Goal: Task Accomplishment & Management: Manage account settings

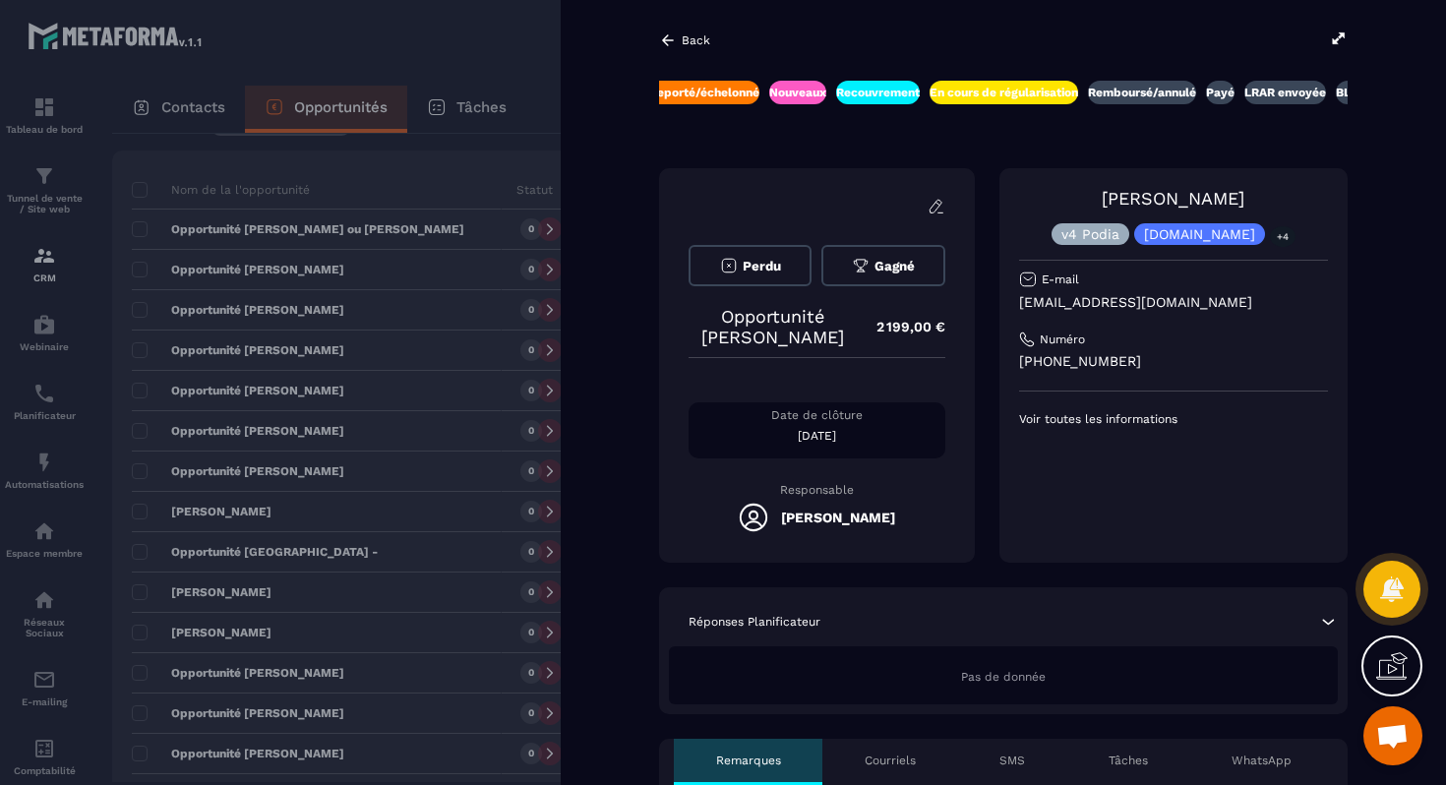
scroll to position [0, 569]
drag, startPoint x: 1135, startPoint y: 198, endPoint x: 1243, endPoint y: 198, distance: 108.2
click at [1243, 198] on div "[PERSON_NAME] v4 Podia [DOMAIN_NAME] +4" at bounding box center [1173, 216] width 309 height 57
copy link "[PERSON_NAME]"
drag, startPoint x: 1018, startPoint y: 308, endPoint x: 1228, endPoint y: 305, distance: 210.5
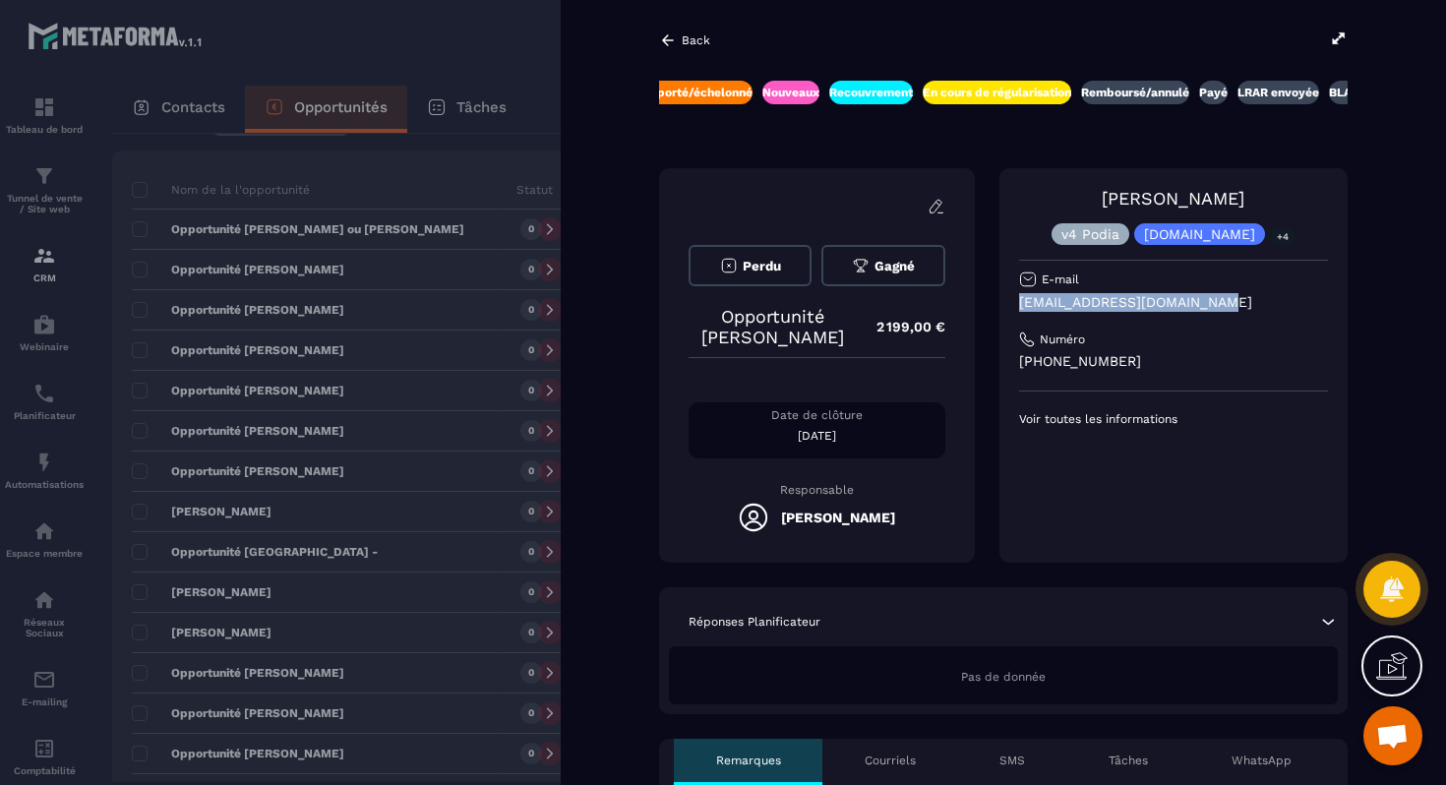
click at [1228, 305] on p "[EMAIL_ADDRESS][DOMAIN_NAME]" at bounding box center [1173, 302] width 309 height 19
copy p "[EMAIL_ADDRESS][DOMAIN_NAME]"
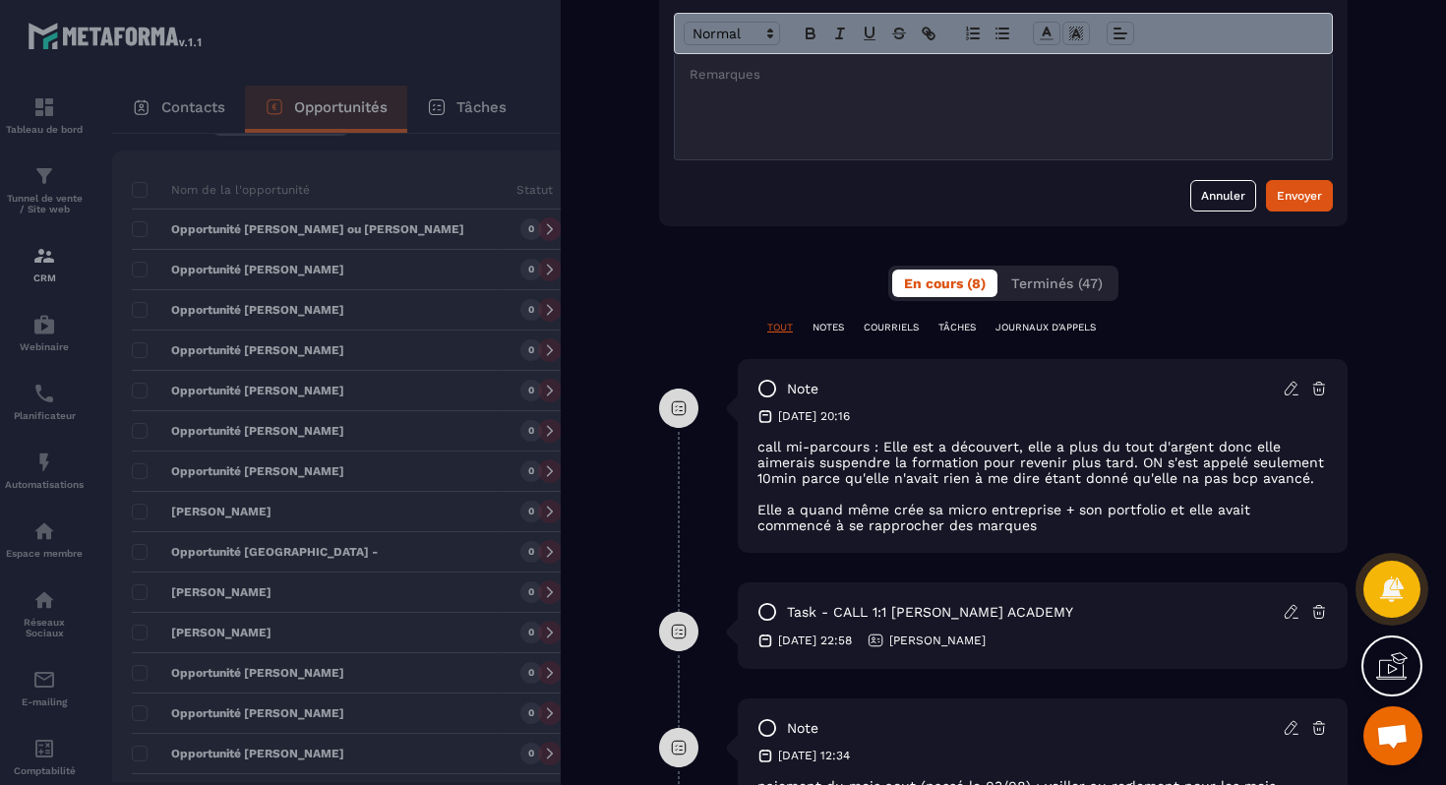
scroll to position [0, 0]
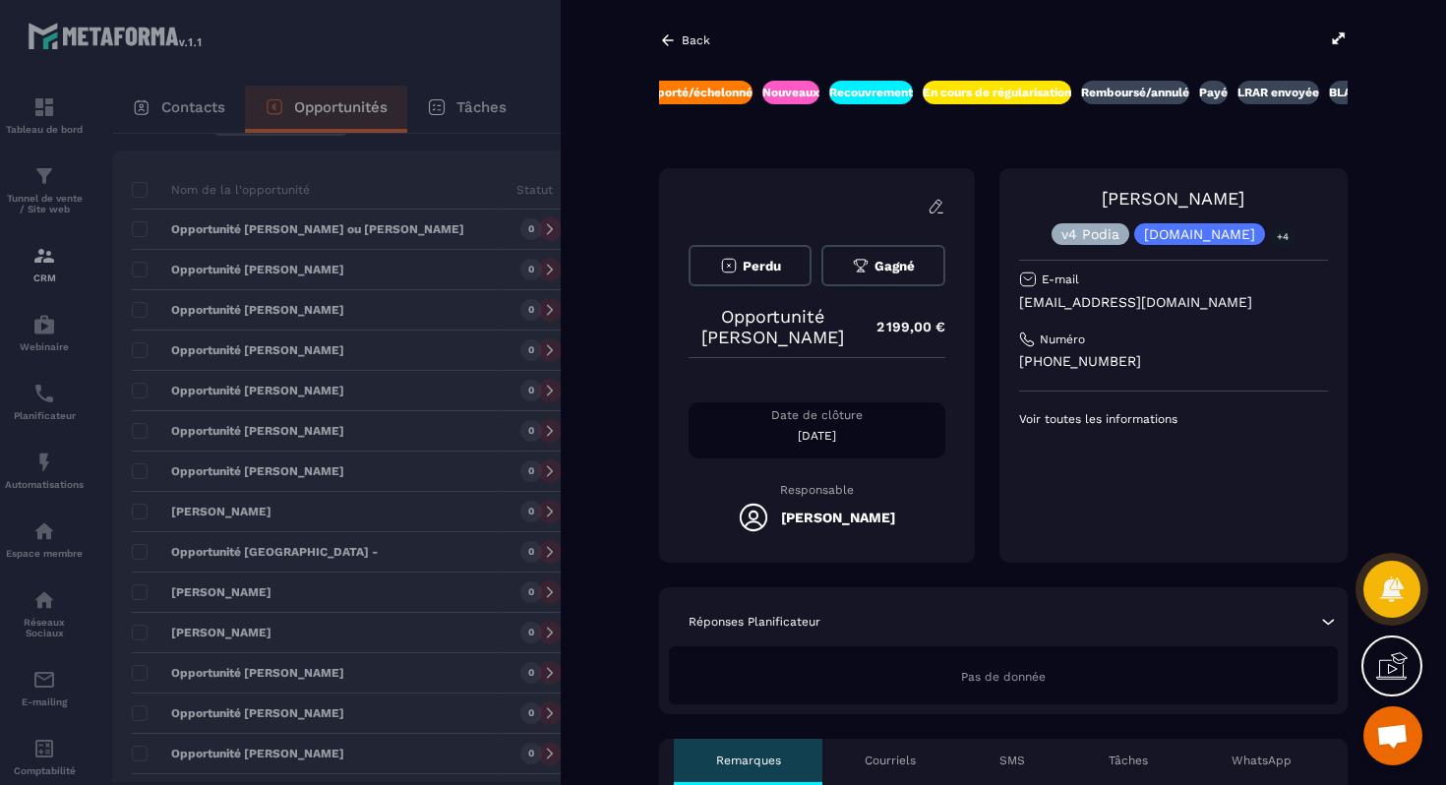
click at [662, 33] on icon at bounding box center [668, 40] width 18 height 18
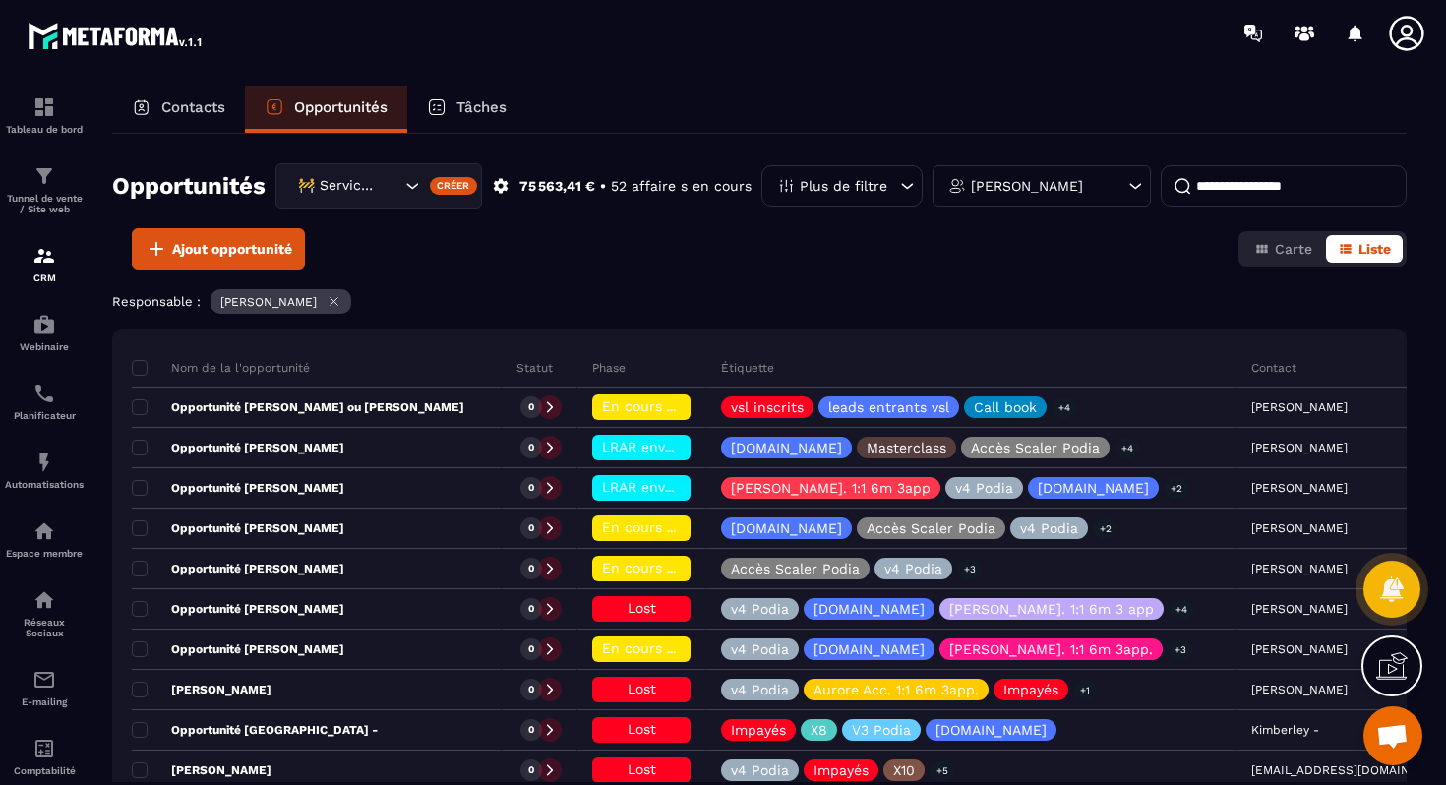
click at [1093, 198] on div "[PERSON_NAME]" at bounding box center [1041, 185] width 218 height 41
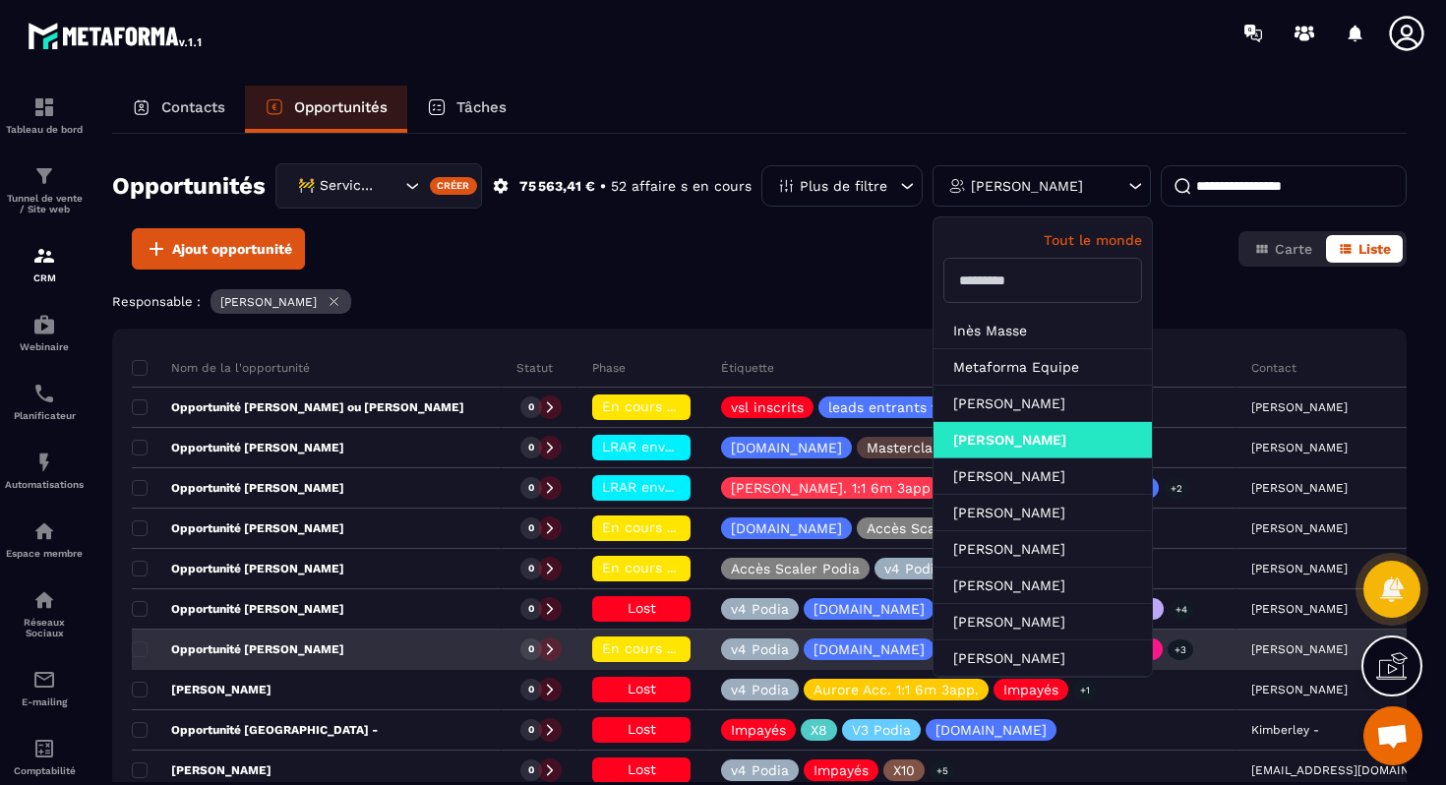
click at [351, 641] on div "Opportunité [PERSON_NAME]" at bounding box center [317, 649] width 370 height 39
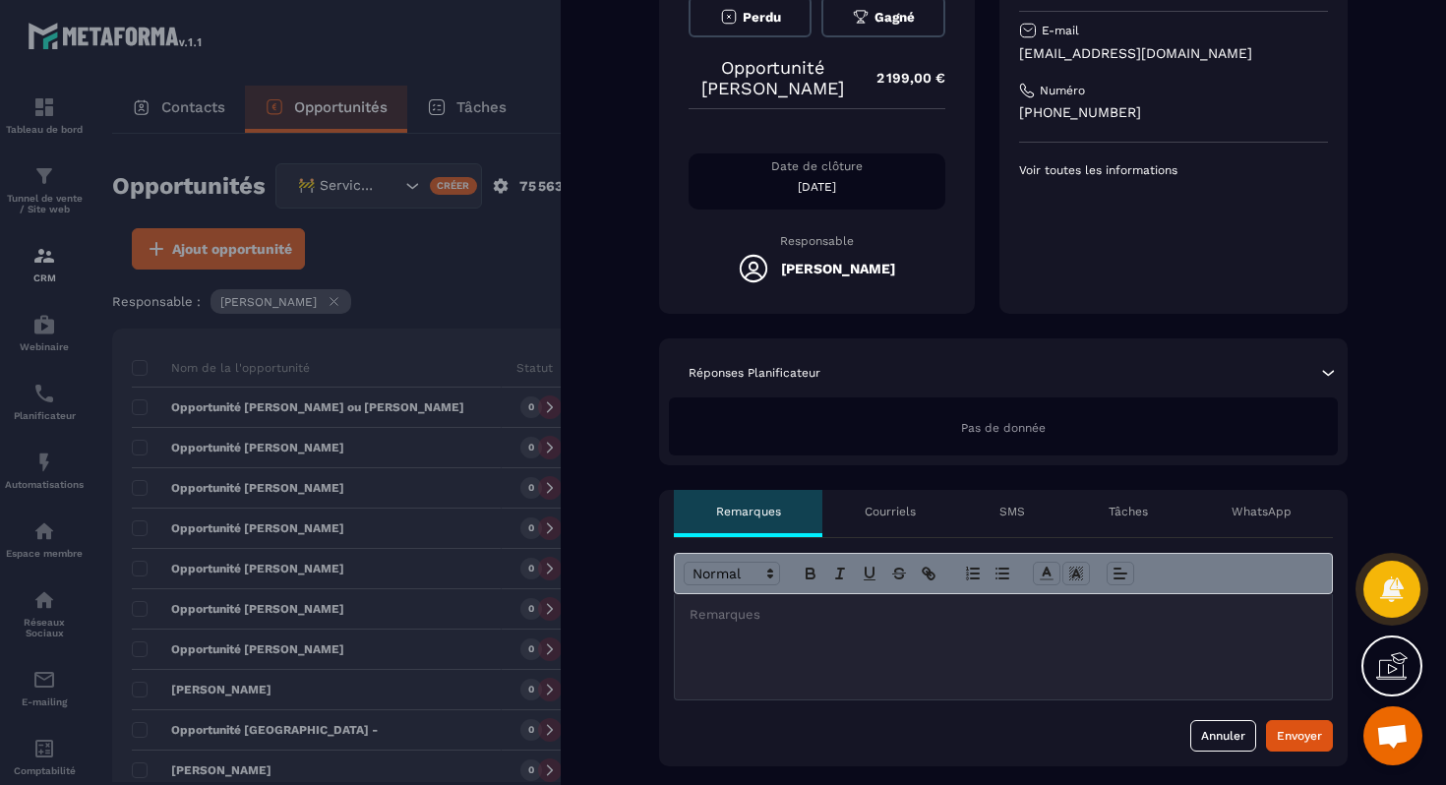
scroll to position [705, 0]
